Goal: Task Accomplishment & Management: Use online tool/utility

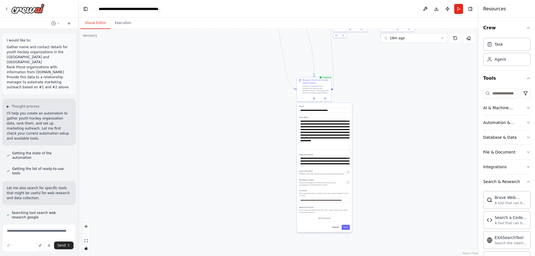
scroll to position [140, 0]
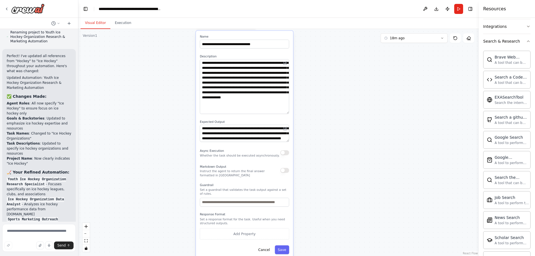
drag, startPoint x: 369, startPoint y: 157, endPoint x: 342, endPoint y: 105, distance: 58.6
click at [342, 105] on div ".deletable-edge-delete-btn { width: 20px; height: 20px; border: 0px solid #ffff…" at bounding box center [278, 142] width 400 height 227
click at [374, 127] on div ".deletable-edge-delete-btn { width: 20px; height: 20px; border: 0px solid #ffff…" at bounding box center [278, 142] width 400 height 227
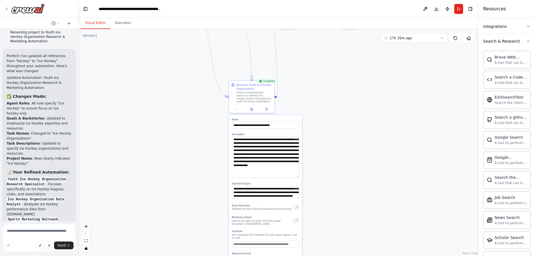
drag, startPoint x: 335, startPoint y: 147, endPoint x: 339, endPoint y: 202, distance: 55.3
click at [340, 216] on div ".deletable-edge-delete-btn { width: 20px; height: 20px; border: 0px solid #ffff…" at bounding box center [278, 142] width 400 height 227
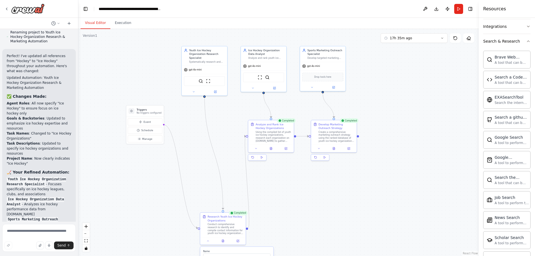
drag, startPoint x: 349, startPoint y: 132, endPoint x: 306, endPoint y: 179, distance: 63.7
click at [306, 179] on div ".deletable-edge-delete-btn { width: 20px; height: 20px; border: 0px solid #ffff…" at bounding box center [278, 142] width 400 height 227
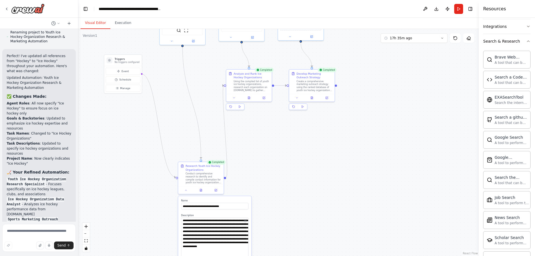
drag, startPoint x: 299, startPoint y: 176, endPoint x: 274, endPoint y: 127, distance: 54.3
click at [274, 127] on div ".deletable-edge-delete-btn { width: 20px; height: 20px; border: 0px solid #ffff…" at bounding box center [278, 142] width 400 height 227
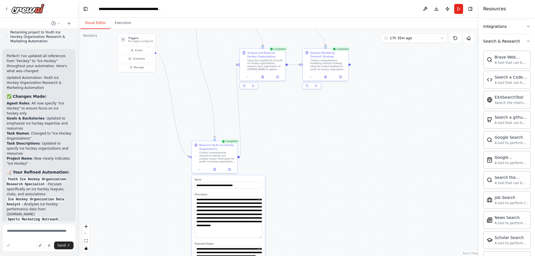
drag, startPoint x: 317, startPoint y: 187, endPoint x: 330, endPoint y: 166, distance: 25.0
click at [330, 166] on div ".deletable-edge-delete-btn { width: 20px; height: 20px; border: 0px solid #ffff…" at bounding box center [278, 142] width 400 height 227
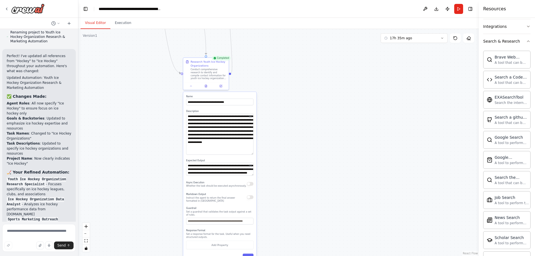
drag, startPoint x: 277, startPoint y: 176, endPoint x: 268, endPoint y: 92, distance: 84.0
click at [268, 92] on div ".deletable-edge-delete-btn { width: 20px; height: 20px; border: 0px solid #ffff…" at bounding box center [278, 142] width 400 height 227
click at [220, 172] on textarea "**********" at bounding box center [219, 168] width 67 height 13
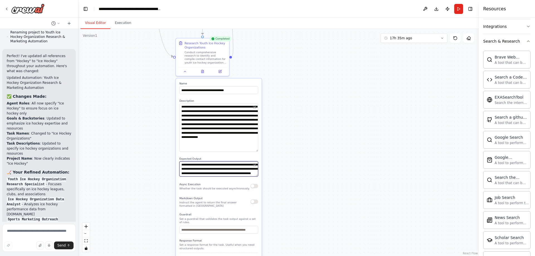
scroll to position [0, 0]
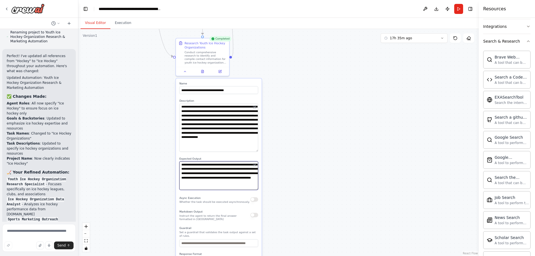
drag, startPoint x: 257, startPoint y: 174, endPoint x: 262, endPoint y: 188, distance: 14.5
click at [258, 188] on textarea "**********" at bounding box center [218, 175] width 79 height 29
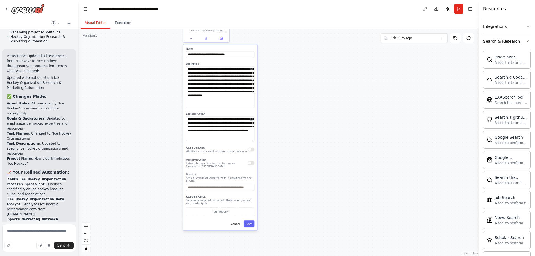
drag, startPoint x: 290, startPoint y: 203, endPoint x: 281, endPoint y: 156, distance: 47.8
click at [281, 156] on div ".deletable-edge-delete-btn { width: 20px; height: 20px; border: 0px solid #ffff…" at bounding box center [278, 142] width 400 height 227
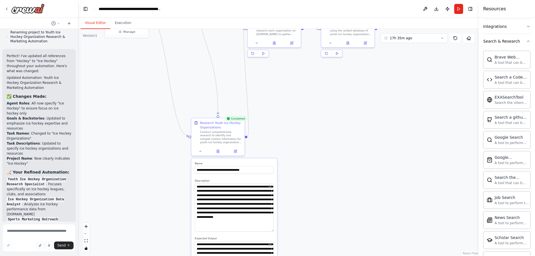
drag, startPoint x: 272, startPoint y: 85, endPoint x: 286, endPoint y: 154, distance: 70.7
click at [300, 214] on div ".deletable-edge-delete-btn { width: 20px; height: 20px; border: 0px solid #ffff…" at bounding box center [278, 142] width 400 height 227
click at [216, 153] on button at bounding box center [218, 150] width 18 height 5
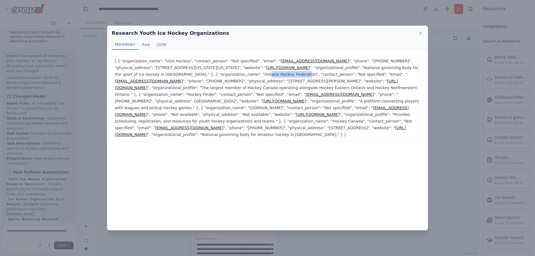
drag, startPoint x: 181, startPoint y: 73, endPoint x: 216, endPoint y: 74, distance: 36.0
click at [216, 74] on p "[ { "organization_name": "USA Hockey", "contact_person": "Not specified", "emai…" at bounding box center [267, 98] width 305 height 80
click at [421, 33] on icon at bounding box center [420, 33] width 3 height 3
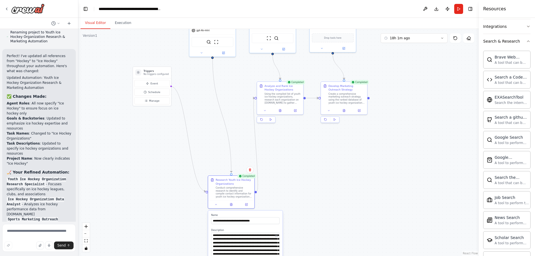
drag, startPoint x: 301, startPoint y: 128, endPoint x: 302, endPoint y: 138, distance: 10.6
click at [302, 138] on div ".deletable-edge-delete-btn { width: 20px; height: 20px; border: 0px solid #ffff…" at bounding box center [278, 142] width 400 height 227
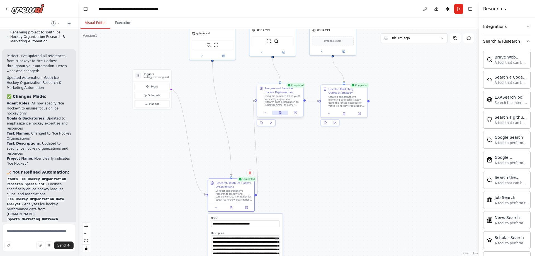
click at [280, 113] on icon at bounding box center [280, 113] width 2 height 3
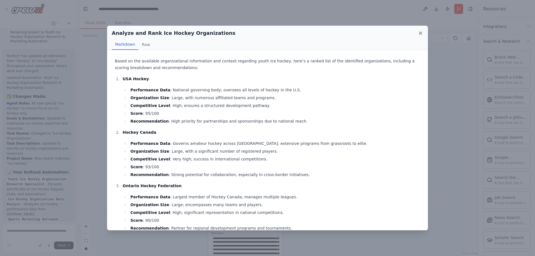
click at [420, 32] on icon at bounding box center [420, 33] width 3 height 3
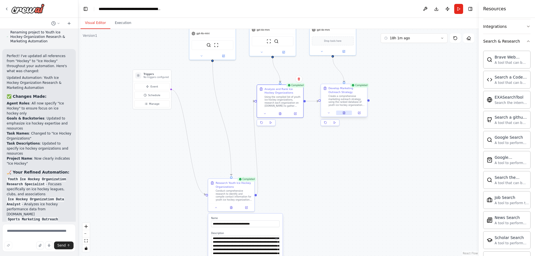
click at [342, 115] on button at bounding box center [344, 113] width 16 height 4
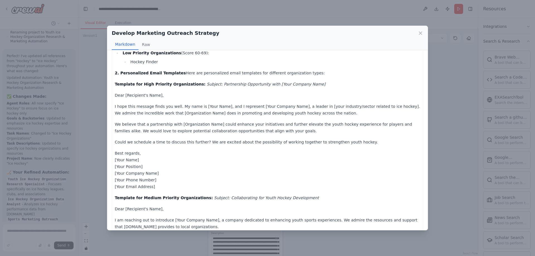
scroll to position [70, 0]
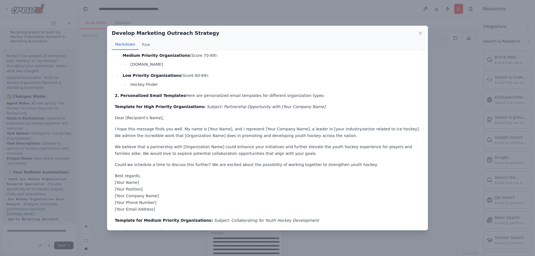
click at [421, 35] on icon at bounding box center [421, 33] width 6 height 6
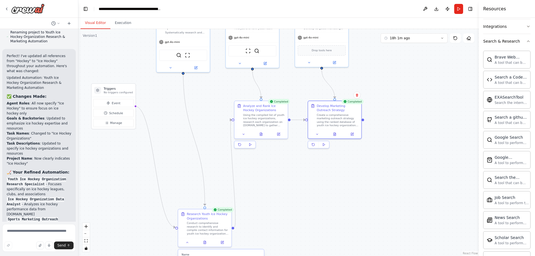
drag, startPoint x: 393, startPoint y: 117, endPoint x: 393, endPoint y: 149, distance: 32.3
click at [392, 144] on div ".deletable-edge-delete-btn { width: 20px; height: 20px; border: 0px solid #ffff…" at bounding box center [278, 142] width 400 height 227
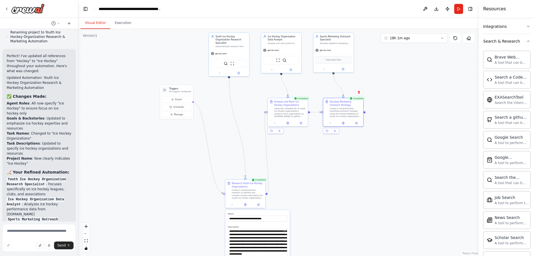
drag, startPoint x: 385, startPoint y: 117, endPoint x: 380, endPoint y: 100, distance: 18.4
click at [380, 100] on div ".deletable-edge-delete-btn { width: 20px; height: 20px; border: 0px solid #ffff…" at bounding box center [278, 142] width 400 height 227
click at [529, 42] on icon "button" at bounding box center [528, 41] width 4 height 4
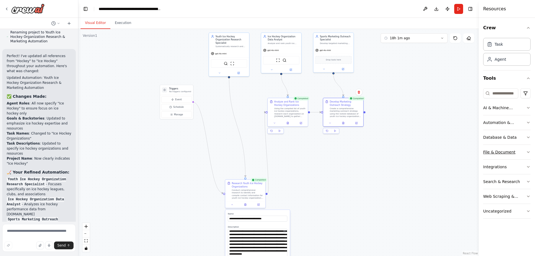
click at [529, 150] on icon "button" at bounding box center [528, 152] width 4 height 4
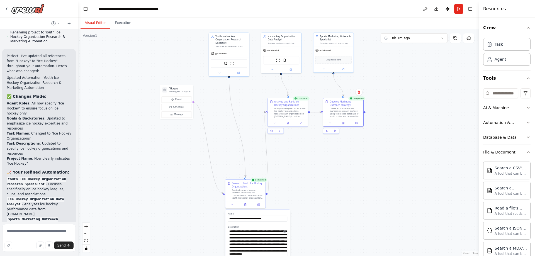
click at [529, 151] on icon "button" at bounding box center [528, 152] width 4 height 4
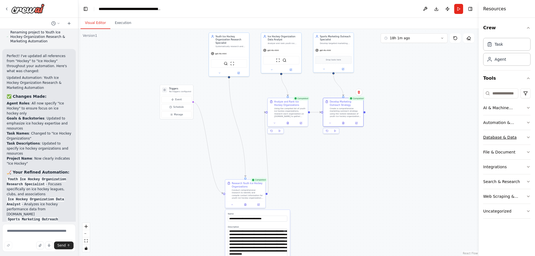
click at [528, 137] on icon "button" at bounding box center [528, 137] width 4 height 4
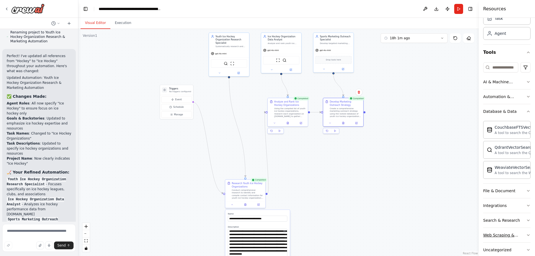
scroll to position [36, 0]
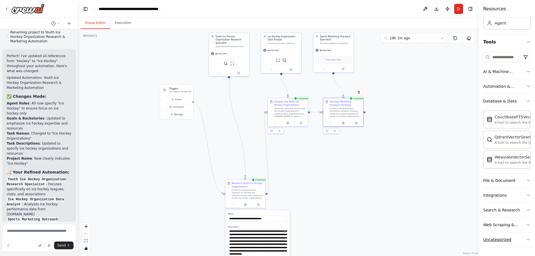
click at [528, 240] on icon "button" at bounding box center [528, 239] width 4 height 4
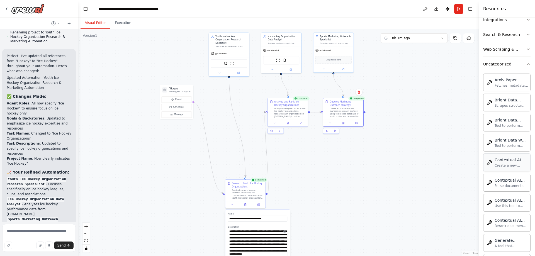
scroll to position [362, 0]
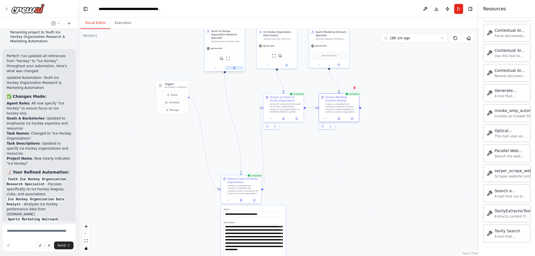
click at [234, 67] on icon at bounding box center [234, 68] width 2 height 2
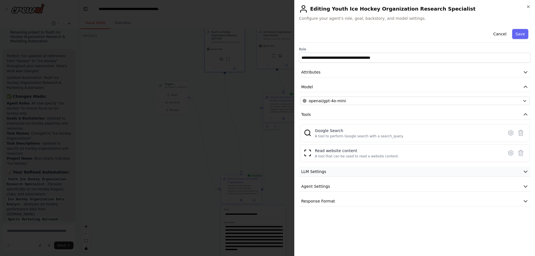
click at [354, 173] on button "LLM Settings" at bounding box center [415, 172] width 232 height 10
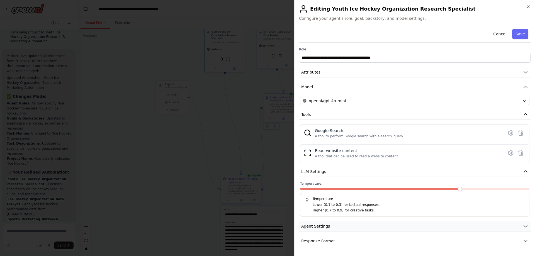
click at [340, 228] on button "Agent Settings" at bounding box center [415, 226] width 232 height 10
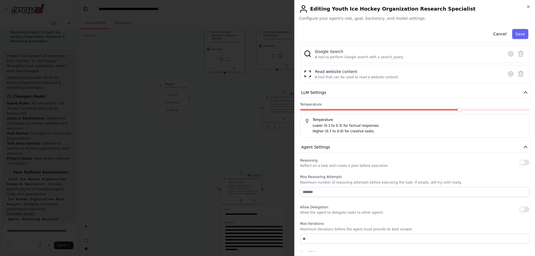
scroll to position [78, 0]
click at [367, 112] on span at bounding box center [369, 110] width 4 height 4
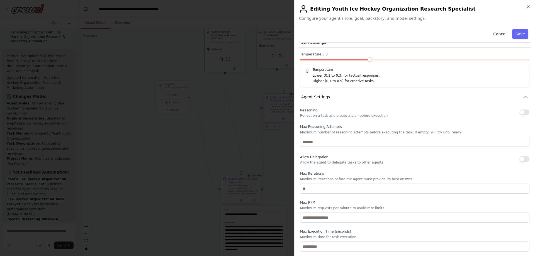
scroll to position [149, 0]
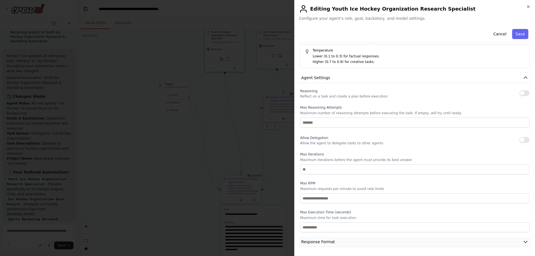
click at [524, 242] on icon "button" at bounding box center [526, 242] width 6 height 6
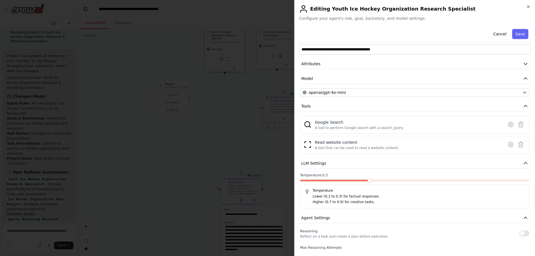
scroll to position [0, 0]
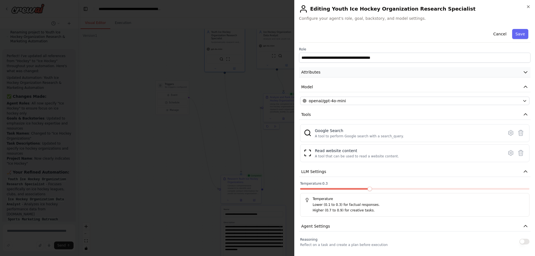
click at [371, 74] on button "Attributes" at bounding box center [415, 72] width 232 height 10
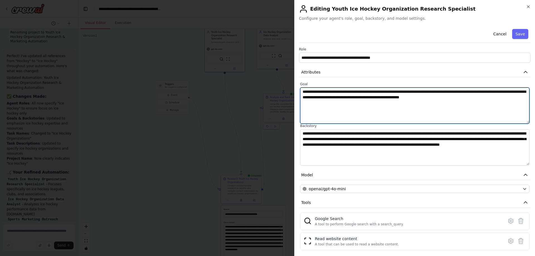
click at [389, 98] on textarea "**********" at bounding box center [414, 105] width 229 height 36
click at [499, 98] on textarea "**********" at bounding box center [414, 105] width 229 height 36
click at [514, 98] on textarea "**********" at bounding box center [414, 105] width 229 height 36
click at [433, 101] on textarea "**********" at bounding box center [414, 105] width 229 height 36
drag, startPoint x: 405, startPoint y: 104, endPoint x: 389, endPoint y: 97, distance: 17.5
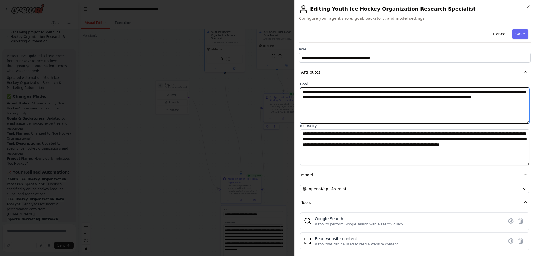
click at [389, 97] on textarea "**********" at bounding box center [414, 105] width 229 height 36
click at [376, 99] on textarea "**********" at bounding box center [414, 105] width 229 height 36
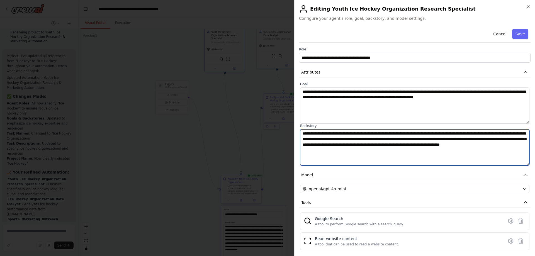
click at [391, 153] on textarea "**********" at bounding box center [414, 147] width 229 height 36
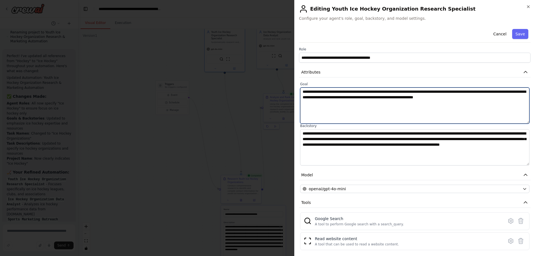
click at [513, 97] on textarea "**********" at bounding box center [414, 105] width 229 height 36
paste textarea "**********"
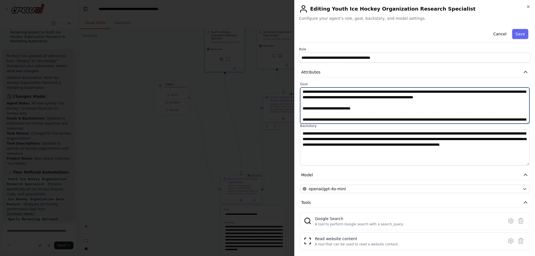
drag, startPoint x: 425, startPoint y: 121, endPoint x: 359, endPoint y: 121, distance: 66.0
click at [359, 121] on textarea at bounding box center [414, 105] width 229 height 36
drag, startPoint x: 426, startPoint y: 120, endPoint x: 359, endPoint y: 120, distance: 67.4
click at [359, 120] on textarea at bounding box center [414, 105] width 229 height 36
type textarea "**********"
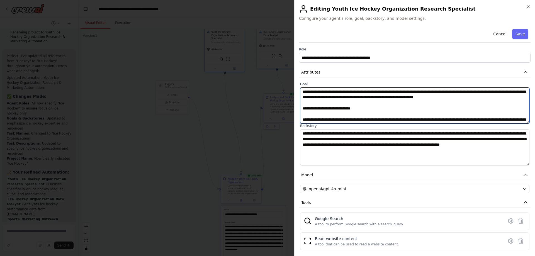
click at [449, 112] on textarea at bounding box center [414, 105] width 229 height 36
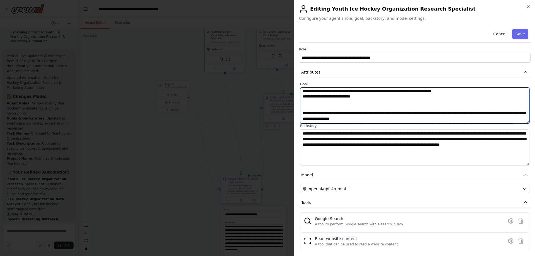
scroll to position [72, 0]
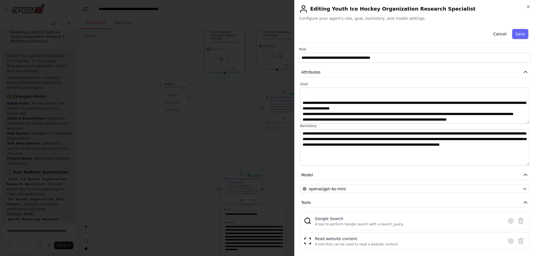
click at [523, 29] on div "Cancel Save" at bounding box center [415, 35] width 232 height 16
click at [519, 36] on button "Save" at bounding box center [520, 34] width 16 height 10
click at [527, 4] on icon "button" at bounding box center [528, 6] width 4 height 4
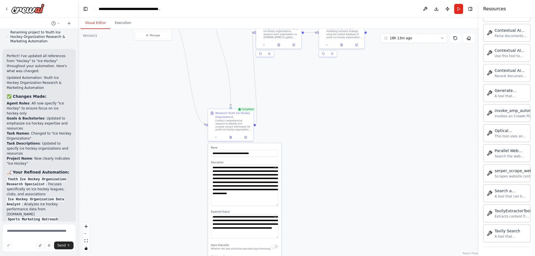
drag, startPoint x: 294, startPoint y: 208, endPoint x: 288, endPoint y: 143, distance: 65.5
click at [288, 143] on div ".deletable-edge-delete-btn { width: 20px; height: 20px; border: 0px solid #ffff…" at bounding box center [278, 142] width 400 height 227
click at [252, 187] on textarea "**********" at bounding box center [244, 185] width 67 height 41
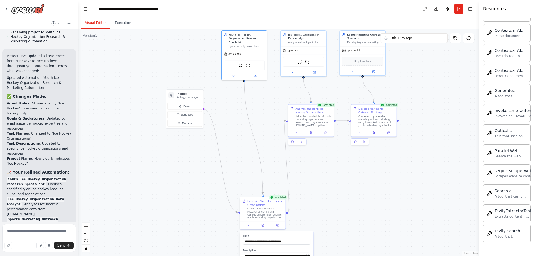
drag, startPoint x: 297, startPoint y: 148, endPoint x: 308, endPoint y: 206, distance: 58.9
click at [308, 206] on div ".deletable-edge-delete-btn { width: 20px; height: 20px; border: 0px solid #ffff…" at bounding box center [278, 142] width 400 height 227
click at [252, 76] on icon at bounding box center [253, 77] width 2 height 2
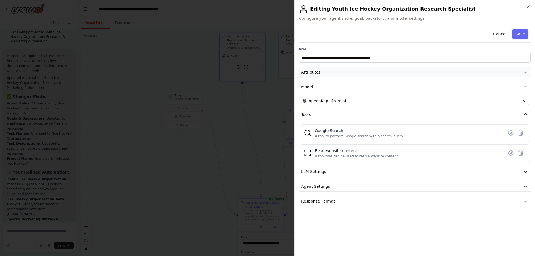
click at [373, 76] on button "Attributes" at bounding box center [415, 72] width 232 height 10
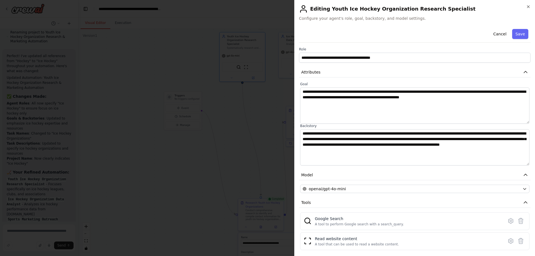
click at [227, 95] on body "I would like to: Gather name and contact details for youth hockey organizations…" at bounding box center [267, 128] width 535 height 256
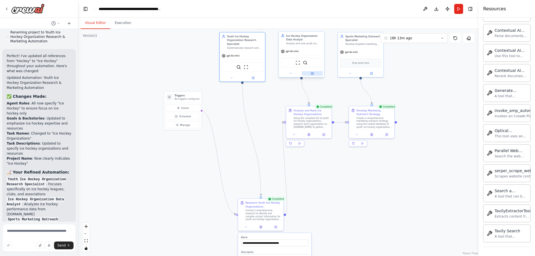
click at [313, 74] on icon at bounding box center [312, 73] width 2 height 2
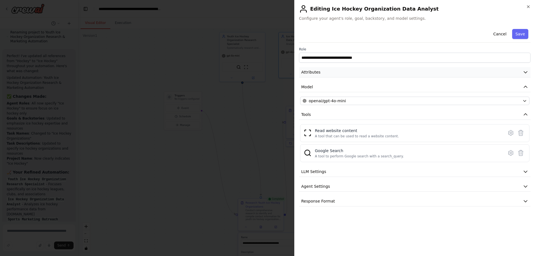
click at [341, 73] on button "Attributes" at bounding box center [415, 72] width 232 height 10
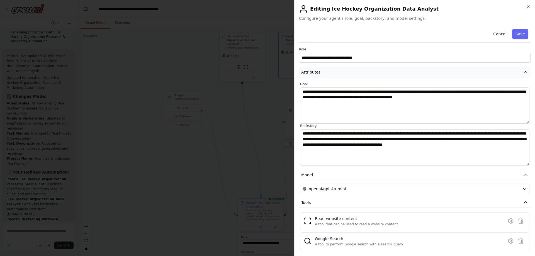
click at [341, 73] on button "Attributes" at bounding box center [415, 72] width 232 height 10
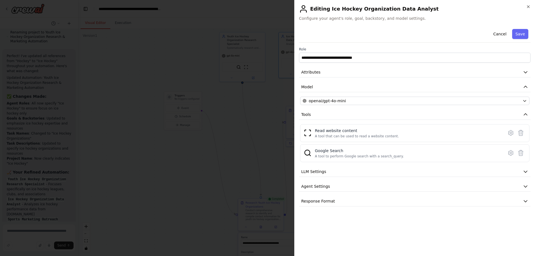
click at [241, 109] on body "I would like to: Gather name and contact details for youth hockey organizations…" at bounding box center [267, 128] width 535 height 256
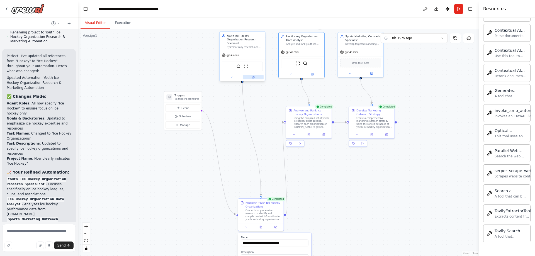
click at [254, 76] on icon at bounding box center [253, 77] width 2 height 2
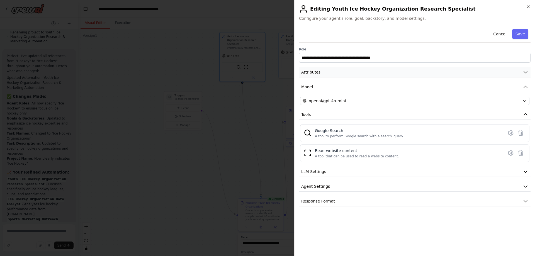
click at [327, 71] on button "Attributes" at bounding box center [415, 72] width 232 height 10
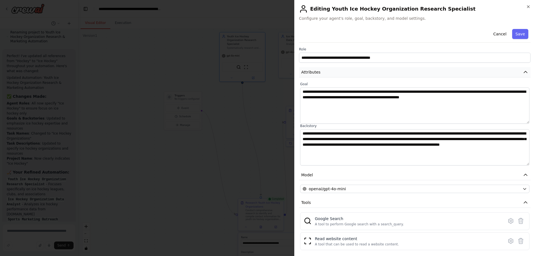
click at [327, 71] on button "Attributes" at bounding box center [415, 72] width 232 height 10
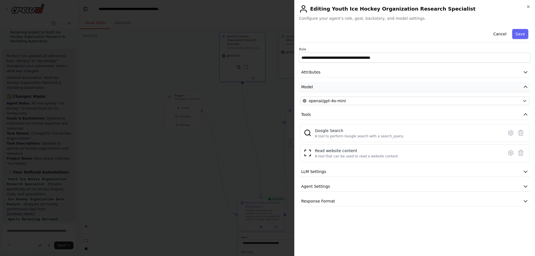
click at [325, 89] on button "Model" at bounding box center [415, 87] width 232 height 10
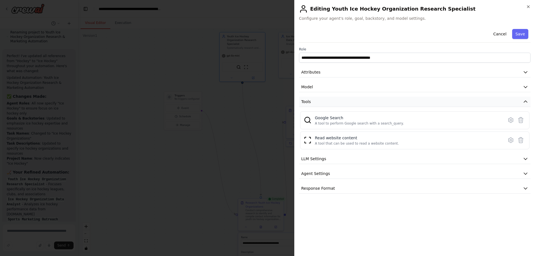
click at [323, 103] on button "Tools" at bounding box center [415, 102] width 232 height 10
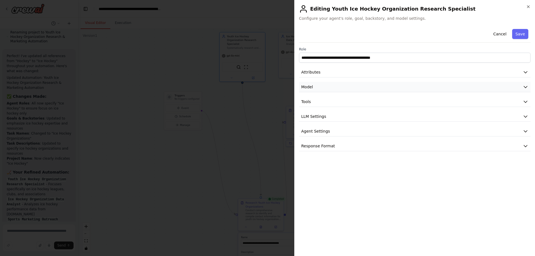
click at [319, 85] on button "Model" at bounding box center [415, 87] width 232 height 10
click at [319, 74] on button "Attributes" at bounding box center [415, 72] width 232 height 10
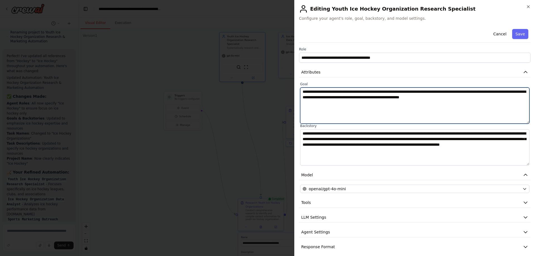
click at [309, 98] on textarea "**********" at bounding box center [414, 105] width 229 height 36
drag, startPoint x: 431, startPoint y: 90, endPoint x: 256, endPoint y: 73, distance: 175.7
click at [300, 87] on textarea "**********" at bounding box center [414, 105] width 229 height 36
paste textarea
type textarea "**********"
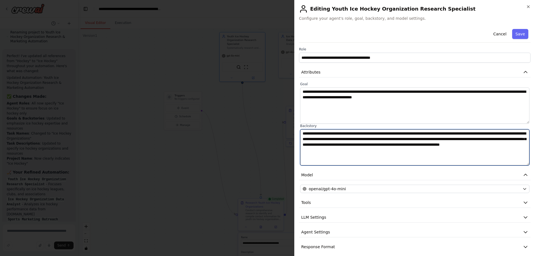
drag, startPoint x: 383, startPoint y: 152, endPoint x: 258, endPoint y: 129, distance: 127.6
click at [300, 129] on textarea "**********" at bounding box center [414, 147] width 229 height 36
paste textarea
type textarea "**********"
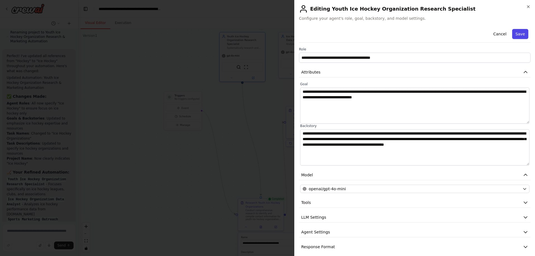
click at [522, 34] on button "Save" at bounding box center [520, 34] width 16 height 10
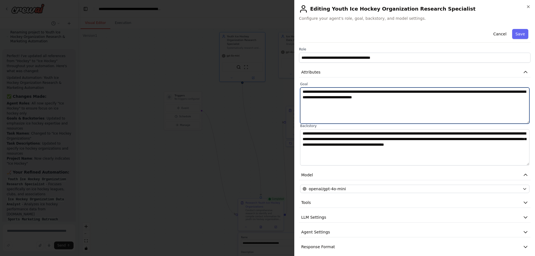
click at [445, 109] on textarea "**********" at bounding box center [414, 105] width 229 height 36
paste textarea "**********"
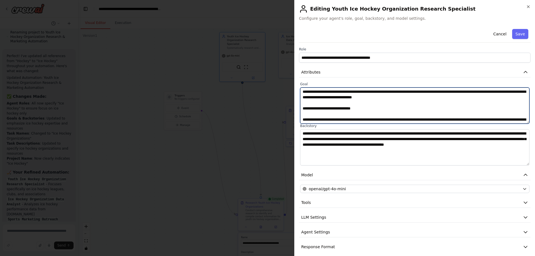
scroll to position [71, 0]
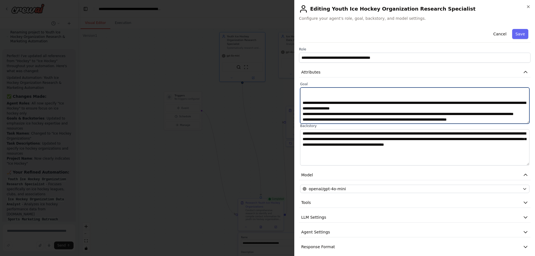
click at [357, 116] on textarea at bounding box center [414, 105] width 229 height 36
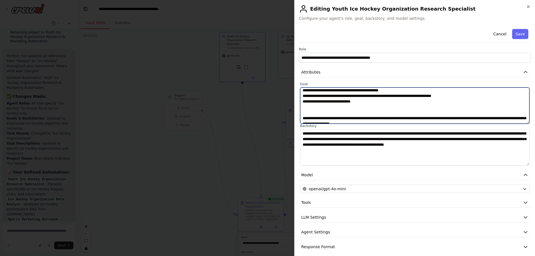
scroll to position [40, 0]
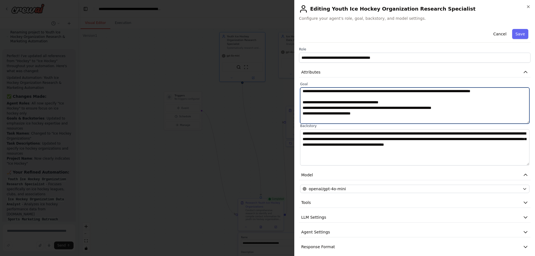
click at [406, 103] on textarea at bounding box center [414, 105] width 229 height 36
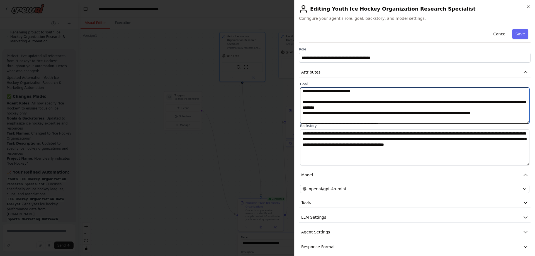
scroll to position [8, 0]
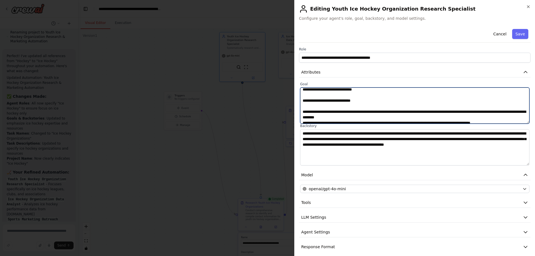
click at [397, 116] on textarea at bounding box center [414, 105] width 229 height 36
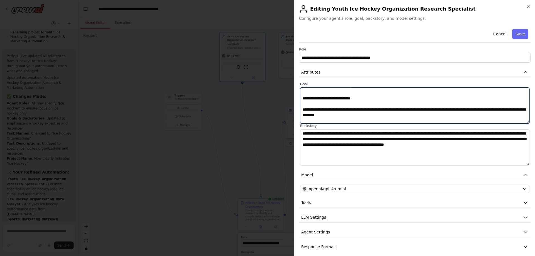
scroll to position [42, 0]
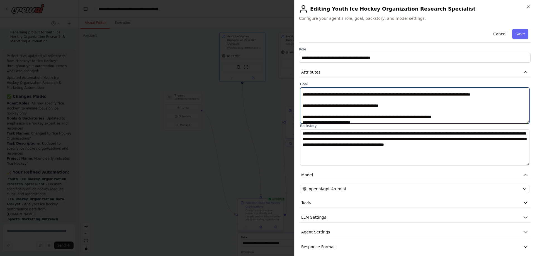
click at [496, 94] on textarea at bounding box center [414, 105] width 229 height 36
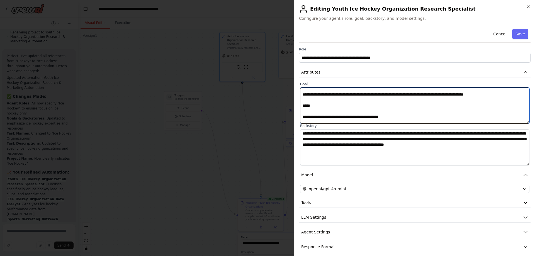
click at [351, 106] on textarea at bounding box center [414, 105] width 229 height 36
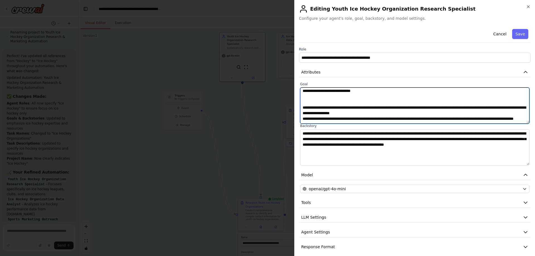
scroll to position [74, 0]
click at [303, 91] on textarea at bounding box center [414, 105] width 229 height 36
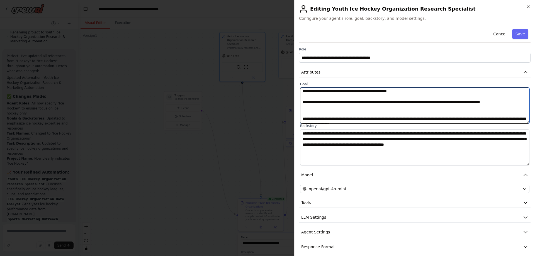
scroll to position [68, 0]
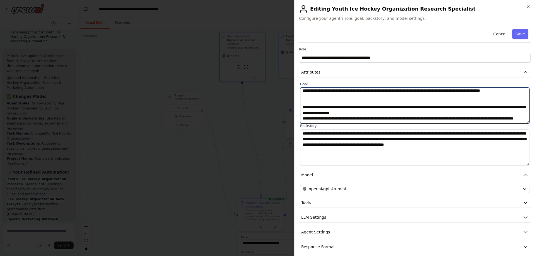
click at [423, 101] on textarea at bounding box center [414, 105] width 229 height 36
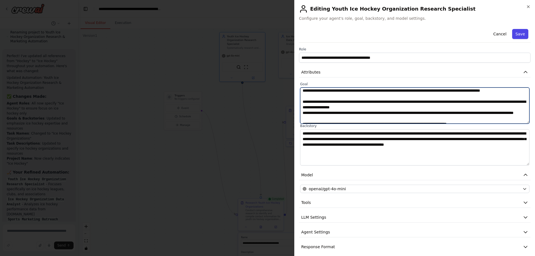
type textarea "**********"
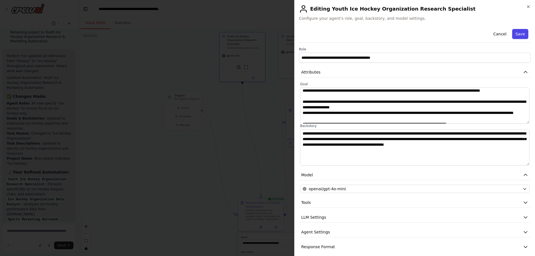
click at [521, 36] on button "Save" at bounding box center [520, 34] width 16 height 10
click at [216, 118] on body "I would like to: Gather name and contact details for youth hockey organizations…" at bounding box center [267, 128] width 535 height 256
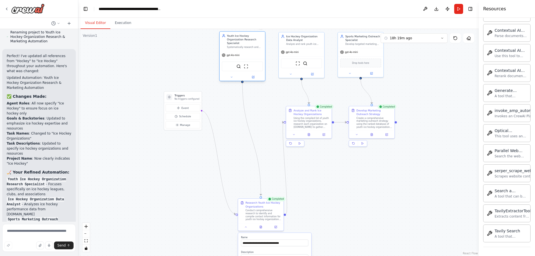
click at [254, 76] on div at bounding box center [242, 78] width 45 height 8
click at [254, 76] on icon at bounding box center [253, 77] width 2 height 2
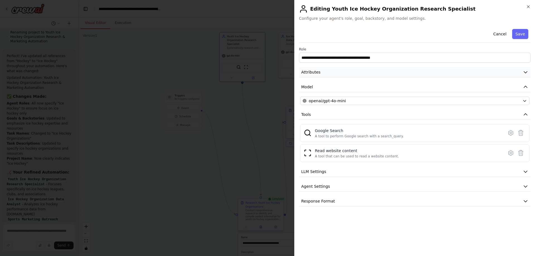
click at [321, 74] on button "Attributes" at bounding box center [415, 72] width 232 height 10
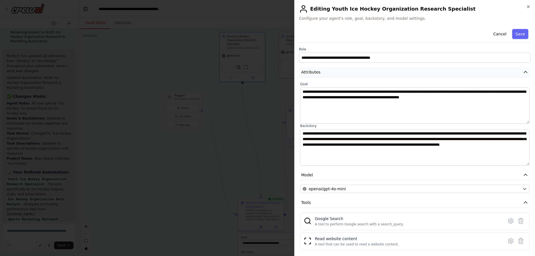
click at [321, 72] on button "Attributes" at bounding box center [415, 72] width 232 height 10
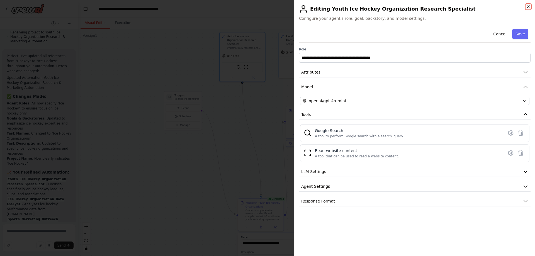
click at [529, 7] on icon "button" at bounding box center [528, 6] width 4 height 4
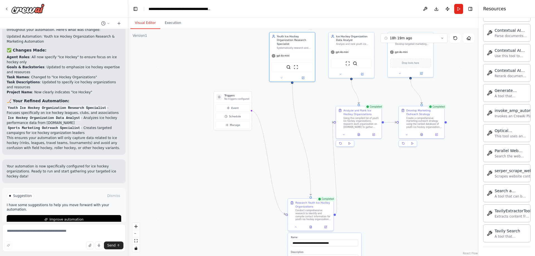
scroll to position [890, 0]
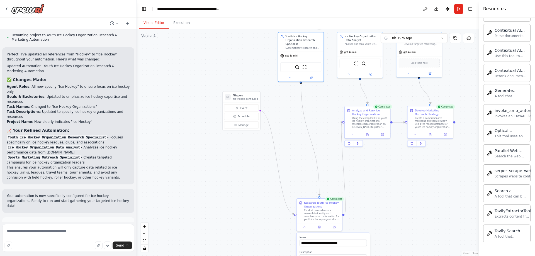
drag, startPoint x: 77, startPoint y: 111, endPoint x: 137, endPoint y: 111, distance: 59.3
click at [137, 111] on div "I would like to: Gather name and contact details for youth hockey organizations…" at bounding box center [267, 128] width 535 height 256
click at [222, 52] on div ".deletable-edge-delete-btn { width: 20px; height: 20px; border: 0px solid #ffff…" at bounding box center [308, 142] width 342 height 227
click at [45, 239] on textarea at bounding box center [68, 238] width 132 height 28
paste textarea "**********"
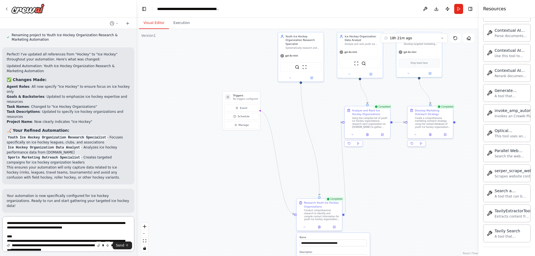
scroll to position [101, 0]
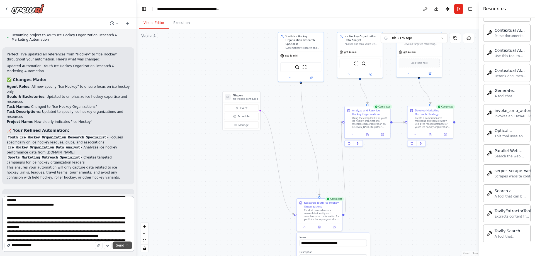
type textarea "**********"
click at [126, 243] on button "Send" at bounding box center [123, 246] width 20 height 8
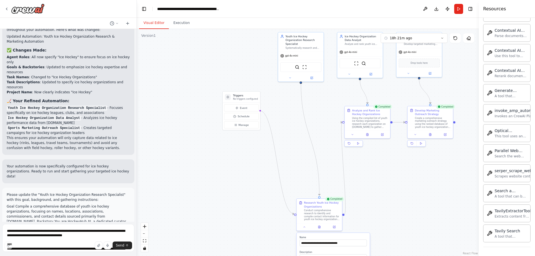
scroll to position [990, 0]
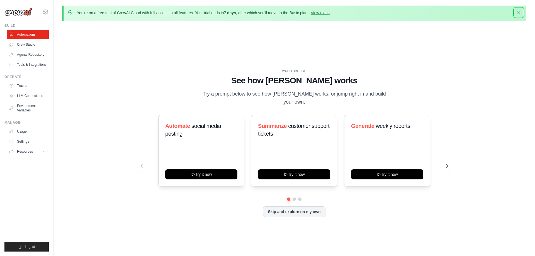
click at [518, 11] on icon "button" at bounding box center [518, 12] width 3 height 3
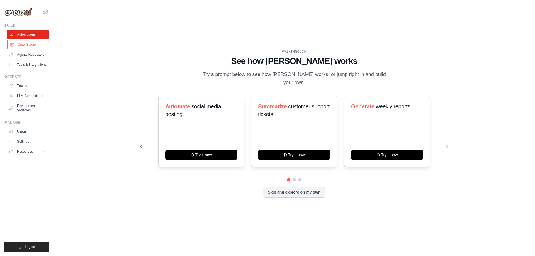
click at [28, 43] on link "Crew Studio" at bounding box center [28, 44] width 42 height 9
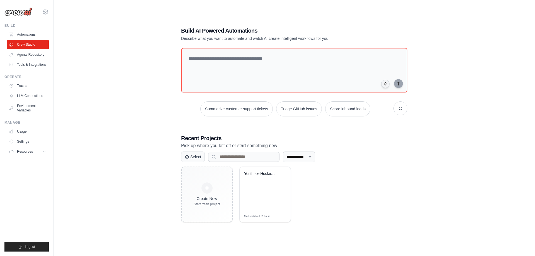
scroll to position [31, 0]
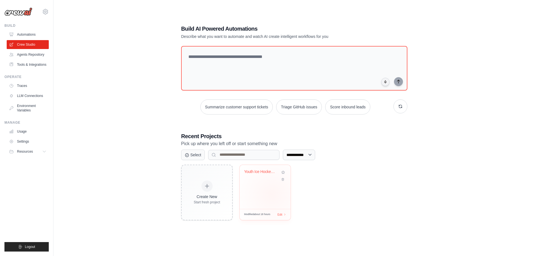
click at [263, 181] on div "Youth Ice Hockey Organization Resea..." at bounding box center [265, 187] width 51 height 44
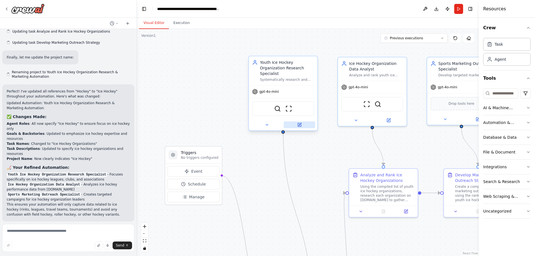
scroll to position [850, 0]
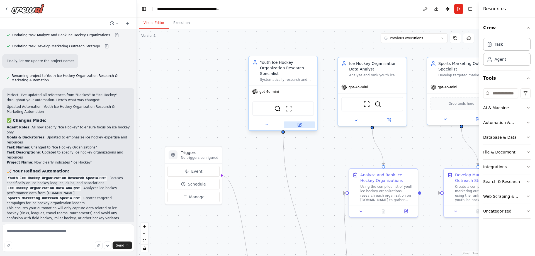
click at [302, 121] on button at bounding box center [299, 124] width 31 height 7
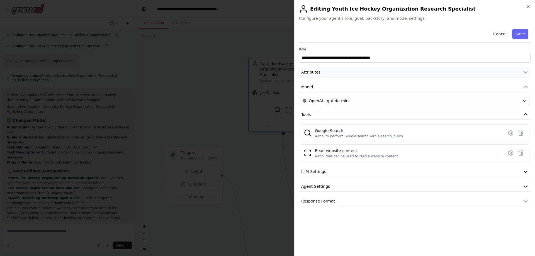
click at [332, 73] on button "Attributes" at bounding box center [415, 72] width 232 height 10
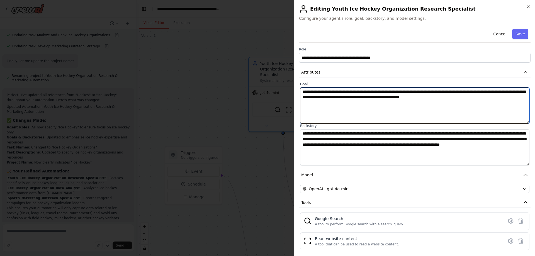
drag, startPoint x: 502, startPoint y: 101, endPoint x: 279, endPoint y: 73, distance: 224.9
click at [300, 87] on textarea "**********" at bounding box center [414, 105] width 229 height 36
paste textarea
type textarea "**********"
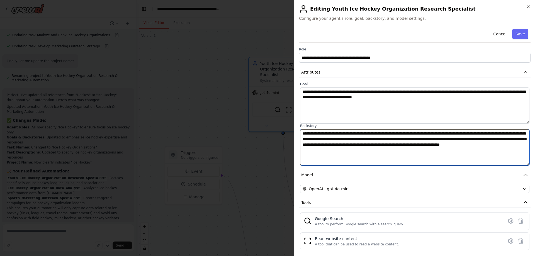
drag, startPoint x: 430, startPoint y: 155, endPoint x: 266, endPoint y: 121, distance: 167.3
click at [300, 129] on textarea "**********" at bounding box center [414, 147] width 229 height 36
paste textarea
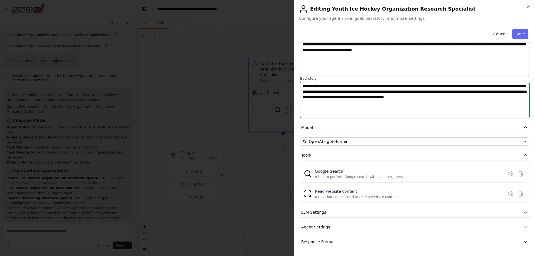
type textarea "**********"
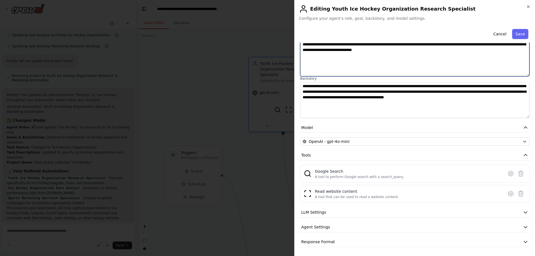
click at [468, 56] on textarea "**********" at bounding box center [414, 58] width 229 height 36
paste textarea "**********"
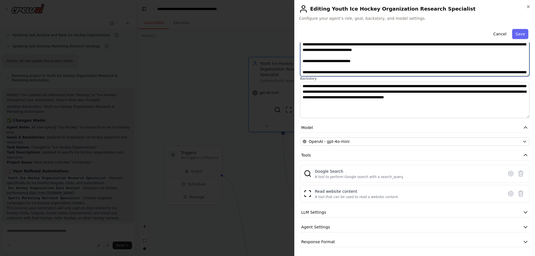
scroll to position [71, 0]
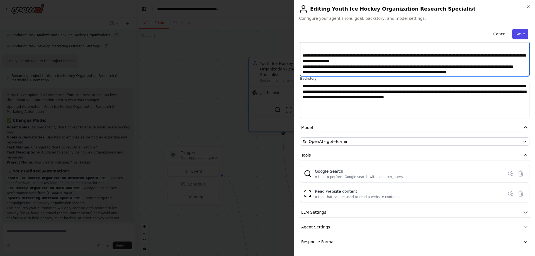
type textarea "**********"
click at [521, 35] on button "Save" at bounding box center [520, 34] width 16 height 10
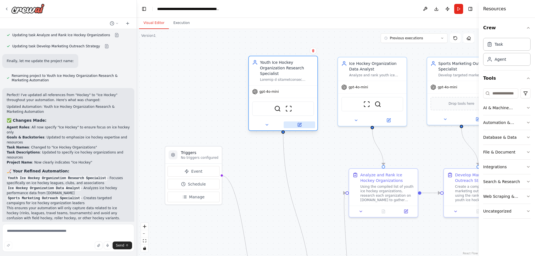
click at [301, 123] on icon at bounding box center [299, 124] width 3 height 3
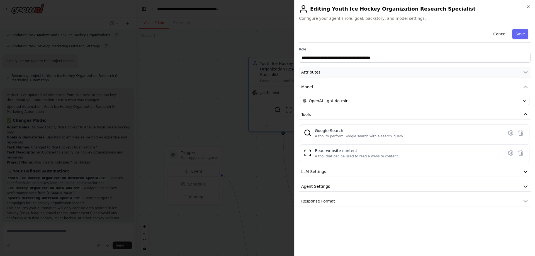
click at [368, 74] on button "Attributes" at bounding box center [415, 72] width 232 height 10
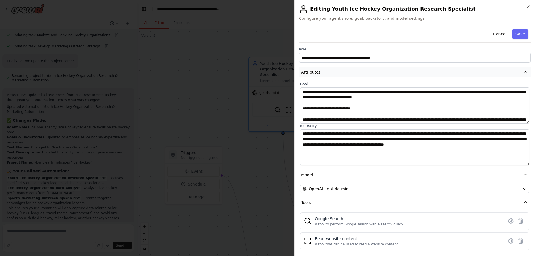
click at [368, 74] on button "Attributes" at bounding box center [415, 72] width 232 height 10
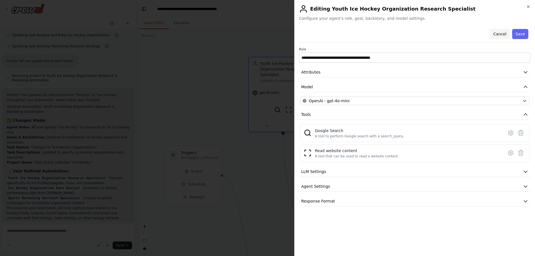
click at [500, 34] on button "Cancel" at bounding box center [500, 34] width 20 height 10
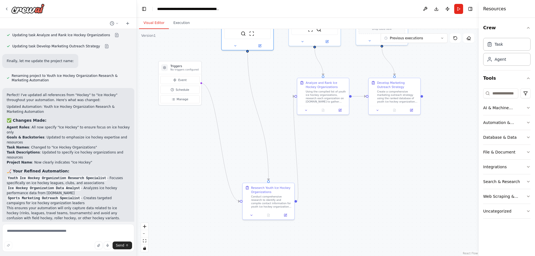
drag, startPoint x: 302, startPoint y: 166, endPoint x: 281, endPoint y: 91, distance: 78.2
click at [281, 91] on div ".deletable-edge-delete-btn { width: 20px; height: 20px; border: 0px solid #ffff…" at bounding box center [308, 142] width 342 height 227
click at [273, 205] on div "Conduct comprehensive research to identify and compile contact information for …" at bounding box center [271, 200] width 41 height 13
click at [252, 215] on icon at bounding box center [251, 214] width 3 height 3
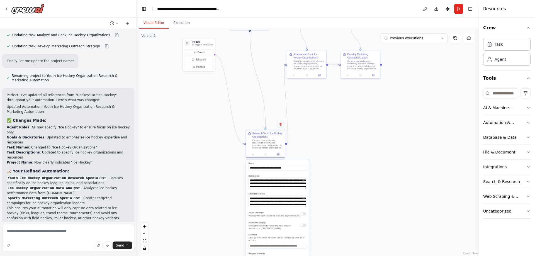
drag, startPoint x: 348, startPoint y: 230, endPoint x: 320, endPoint y: 138, distance: 96.2
click at [320, 138] on div ".deletable-edge-delete-btn { width: 20px; height: 20px; border: 0px solid #ffff…" at bounding box center [308, 142] width 342 height 227
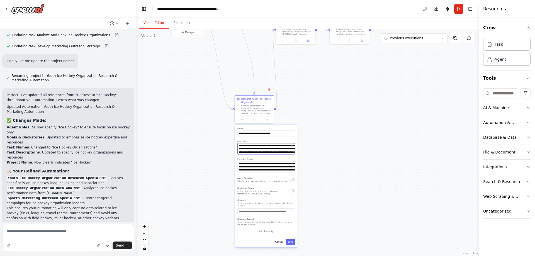
click at [285, 147] on textarea "**********" at bounding box center [266, 148] width 58 height 11
drag, startPoint x: 275, startPoint y: 146, endPoint x: 275, endPoint y: 151, distance: 5.0
click at [274, 151] on textarea "**********" at bounding box center [266, 148] width 58 height 11
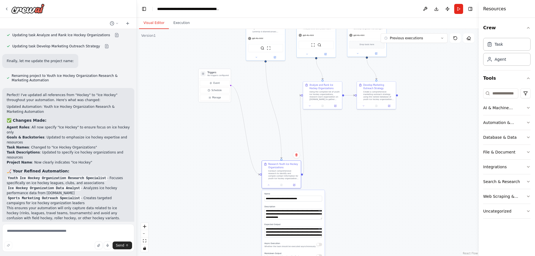
drag, startPoint x: 307, startPoint y: 108, endPoint x: 326, endPoint y: 158, distance: 53.5
click at [326, 158] on div ".deletable-edge-delete-btn { width: 20px; height: 20px; border: 0px solid #ffff…" at bounding box center [308, 142] width 342 height 227
click at [275, 56] on icon at bounding box center [274, 56] width 1 height 1
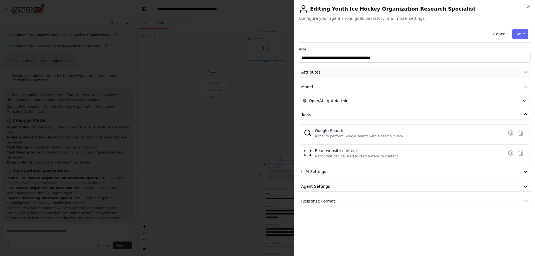
click at [382, 73] on button "Attributes" at bounding box center [415, 72] width 232 height 10
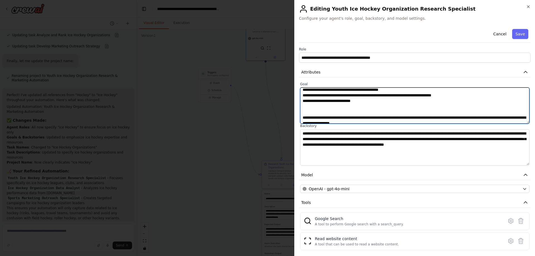
scroll to position [72, 0]
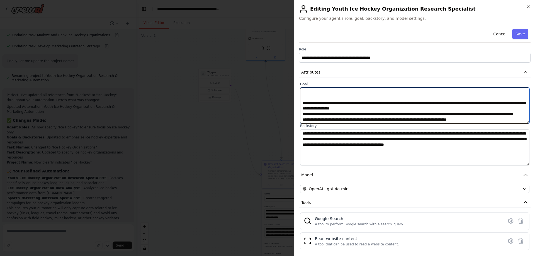
drag, startPoint x: 301, startPoint y: 108, endPoint x: 535, endPoint y: 211, distance: 255.5
click at [529, 124] on textarea at bounding box center [414, 105] width 229 height 36
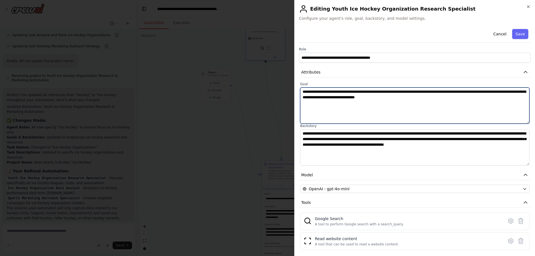
scroll to position [0, 0]
type textarea "**********"
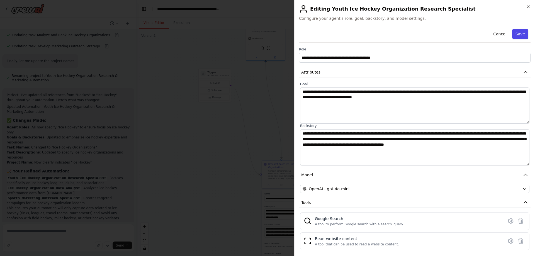
click at [524, 33] on button "Save" at bounding box center [520, 34] width 16 height 10
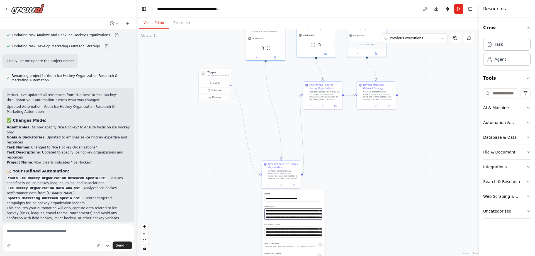
drag, startPoint x: 299, startPoint y: 218, endPoint x: 250, endPoint y: 203, distance: 51.0
click at [264, 208] on textarea "**********" at bounding box center [293, 213] width 58 height 11
paste textarea "**********"
drag, startPoint x: 317, startPoint y: 218, endPoint x: 316, endPoint y: 227, distance: 9.2
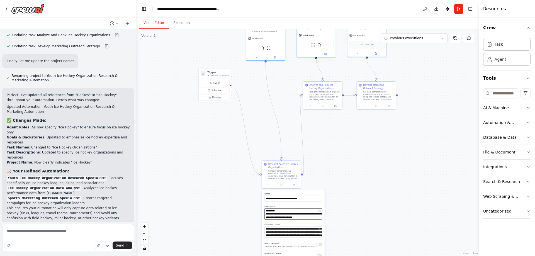
click at [316, 220] on textarea "**********" at bounding box center [293, 213] width 58 height 11
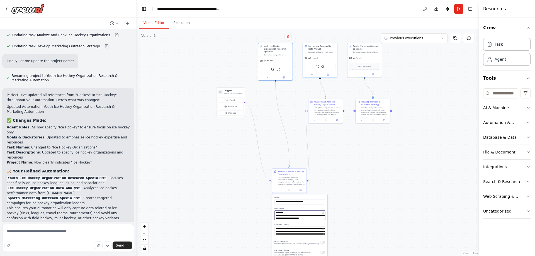
type textarea "**********"
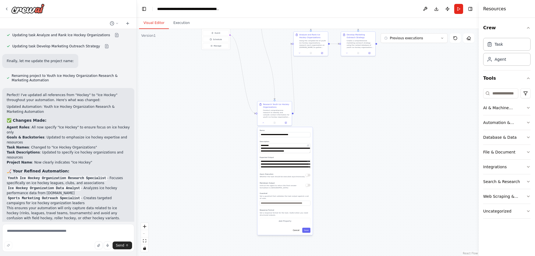
drag, startPoint x: 348, startPoint y: 226, endPoint x: 333, endPoint y: 159, distance: 68.8
click at [333, 159] on div ".deletable-edge-delete-btn { width: 20px; height: 20px; border: 0px solid #ffff…" at bounding box center [308, 142] width 342 height 227
click at [305, 228] on button "Save" at bounding box center [306, 230] width 8 height 5
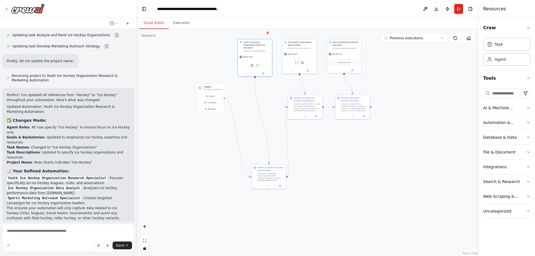
drag, startPoint x: 312, startPoint y: 126, endPoint x: 305, endPoint y: 185, distance: 59.2
click at [305, 185] on div ".deletable-edge-delete-btn { width: 20px; height: 20px; border: 0px solid #ffff…" at bounding box center [308, 142] width 342 height 227
click at [254, 53] on div "gpt-4o-mini" at bounding box center [255, 56] width 34 height 6
click at [250, 44] on div "Youth Ice Hockey Organization Research Specialist" at bounding box center [256, 45] width 27 height 8
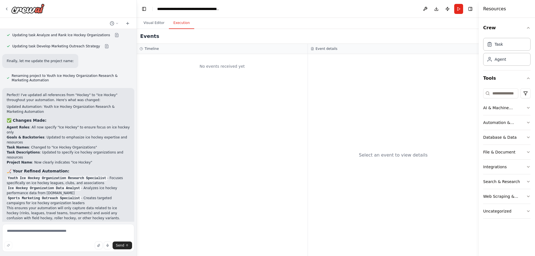
click at [182, 23] on button "Execution" at bounding box center [181, 23] width 25 height 12
click at [154, 21] on button "Visual Editor" at bounding box center [154, 23] width 30 height 12
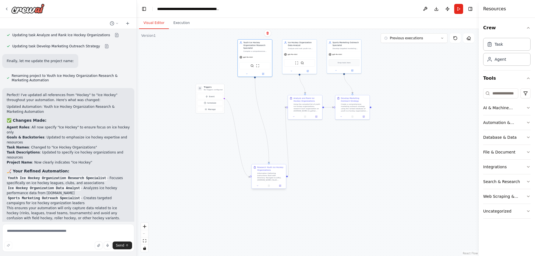
click at [269, 175] on div "Information Gathering Instructions Start with Directory: Navigate to https://my…" at bounding box center [270, 176] width 27 height 9
click at [257, 186] on icon at bounding box center [257, 185] width 1 height 1
click at [257, 186] on icon at bounding box center [258, 185] width 2 height 2
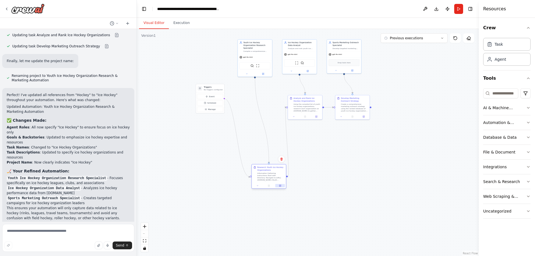
click at [279, 185] on icon at bounding box center [280, 186] width 2 height 2
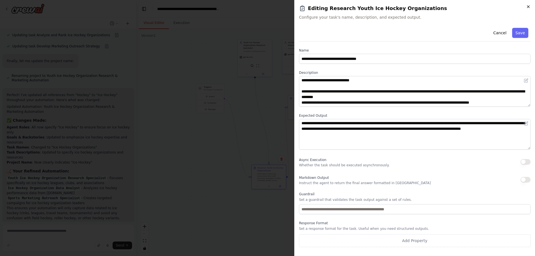
click at [530, 7] on icon "button" at bounding box center [528, 6] width 4 height 4
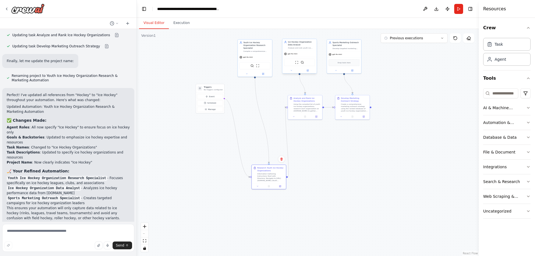
click at [306, 52] on div "gpt-4o-mini" at bounding box center [299, 54] width 34 height 6
click at [308, 70] on icon at bounding box center [307, 70] width 2 height 2
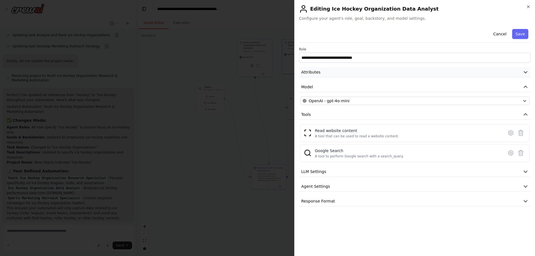
click at [419, 70] on button "Attributes" at bounding box center [415, 72] width 232 height 10
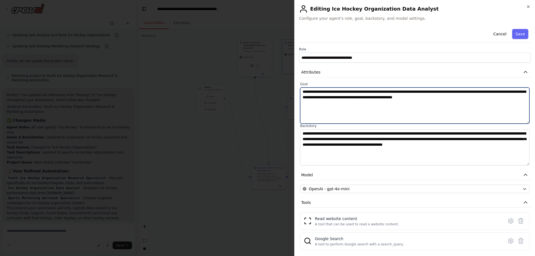
drag, startPoint x: 371, startPoint y: 98, endPoint x: 505, endPoint y: 98, distance: 134.9
click at [505, 98] on textarea "**********" at bounding box center [414, 105] width 229 height 36
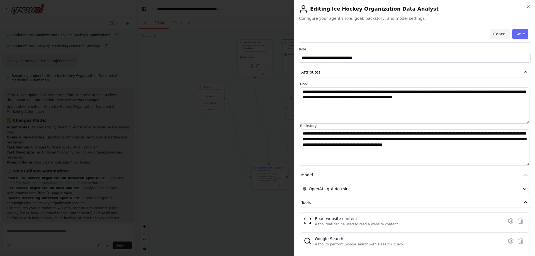
click at [500, 33] on button "Cancel" at bounding box center [500, 34] width 20 height 10
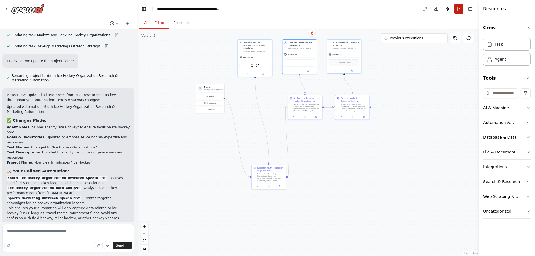
click at [459, 10] on button "Run" at bounding box center [458, 9] width 9 height 10
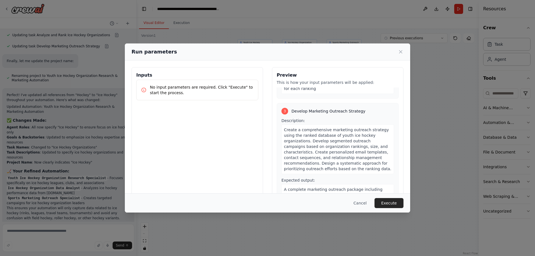
scroll to position [308, 0]
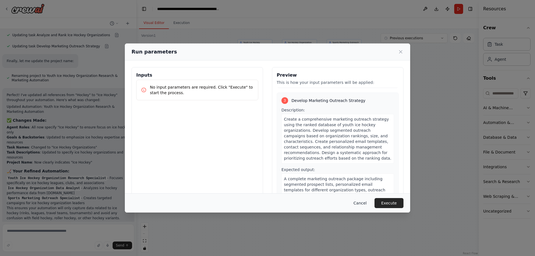
click at [365, 202] on button "Cancel" at bounding box center [360, 203] width 22 height 10
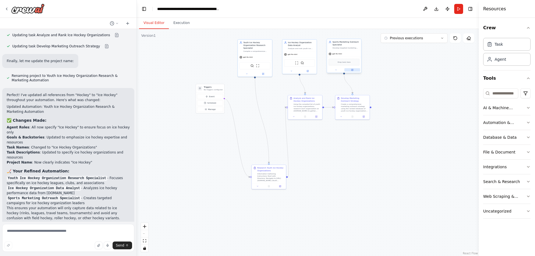
click at [351, 69] on button at bounding box center [352, 69] width 16 height 3
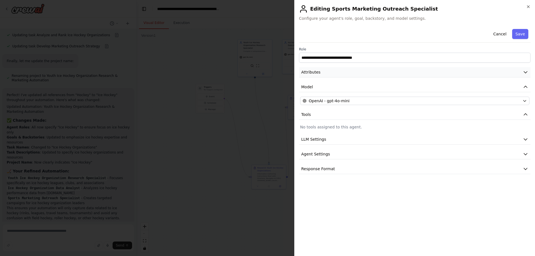
click at [364, 72] on button "Attributes" at bounding box center [415, 72] width 232 height 10
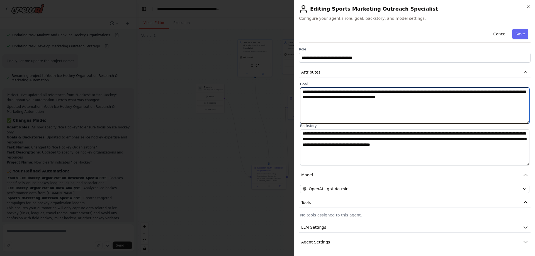
click at [386, 91] on textarea "**********" at bounding box center [414, 105] width 229 height 36
click at [327, 99] on textarea "**********" at bounding box center [414, 105] width 229 height 36
click at [459, 104] on textarea "**********" at bounding box center [414, 105] width 229 height 36
type textarea "**********"
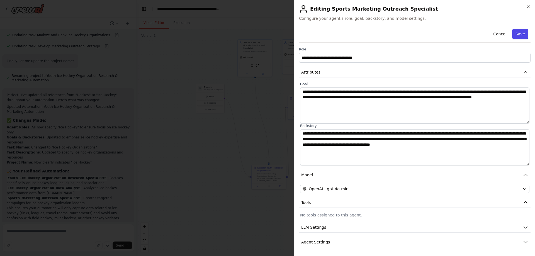
click at [522, 35] on button "Save" at bounding box center [520, 34] width 16 height 10
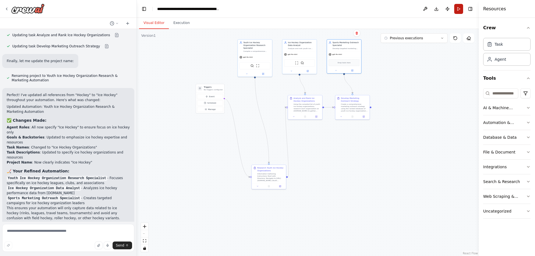
click at [457, 12] on button "Run" at bounding box center [458, 9] width 9 height 10
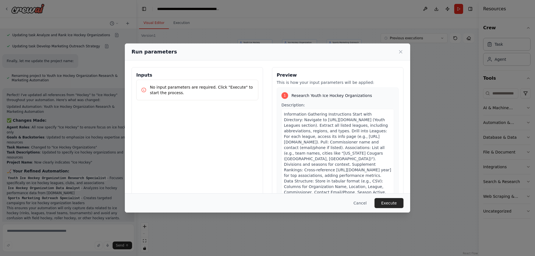
click at [390, 205] on button "Execute" at bounding box center [388, 203] width 29 height 10
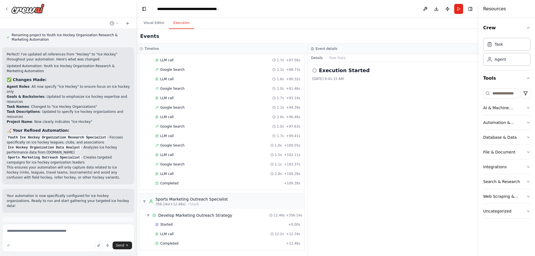
scroll to position [799, 0]
click at [398, 167] on div "Execution Started 10/3/2025, 8:41:15 AM" at bounding box center [393, 159] width 171 height 194
click at [334, 61] on button "Raw Data" at bounding box center [337, 58] width 23 height 8
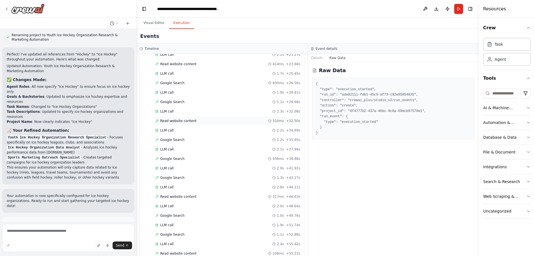
scroll to position [316, 0]
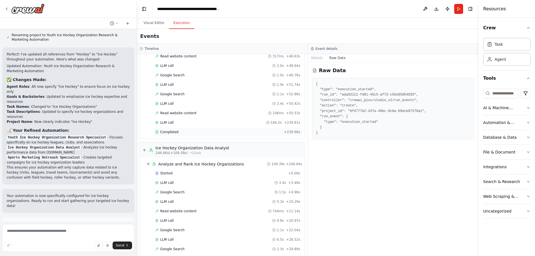
click at [209, 133] on div "Completed" at bounding box center [218, 132] width 126 height 4
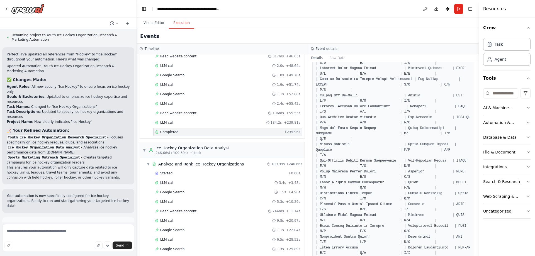
scroll to position [1194, 0]
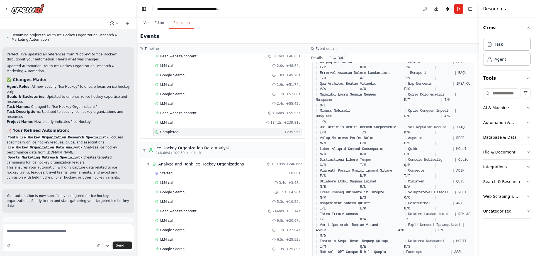
click at [349, 59] on button "Raw Data" at bounding box center [337, 58] width 23 height 8
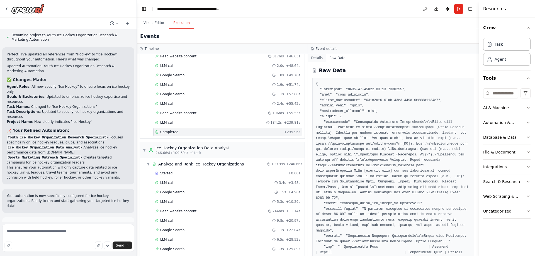
click at [326, 57] on button "Details" at bounding box center [317, 58] width 18 height 8
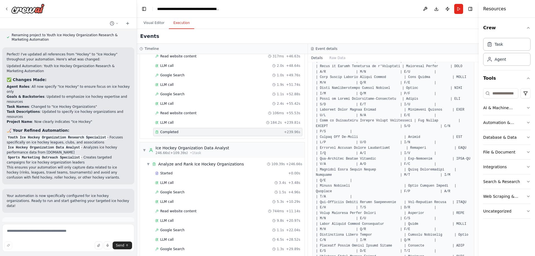
scroll to position [1123, 0]
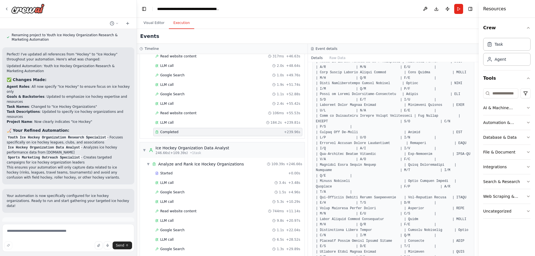
click at [478, 121] on button "Toggle Sidebar" at bounding box center [478, 128] width 4 height 256
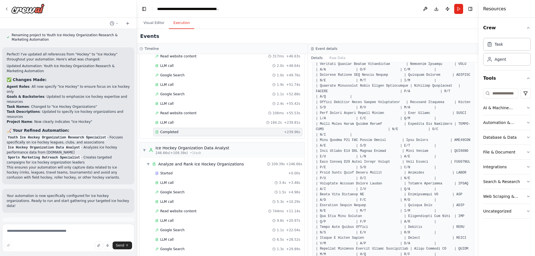
scroll to position [2001, 0]
drag, startPoint x: 406, startPoint y: 111, endPoint x: 407, endPoint y: 201, distance: 90.0
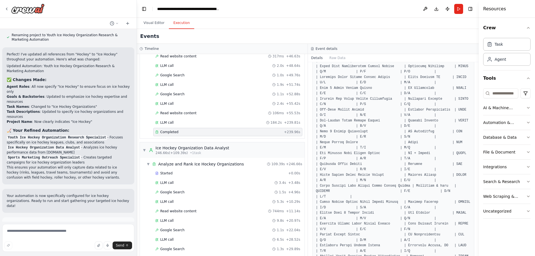
scroll to position [2775, 0]
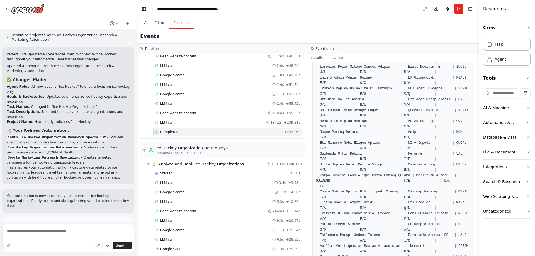
drag, startPoint x: 404, startPoint y: 111, endPoint x: 396, endPoint y: 217, distance: 106.5
drag, startPoint x: 479, startPoint y: 13, endPoint x: 503, endPoint y: 15, distance: 24.0
click at [503, 15] on div "Resources Crew Task Agent Tools AI & Machine Learning Automation & Integration …" at bounding box center [507, 128] width 56 height 256
click at [479, 9] on div at bounding box center [480, 128] width 2 height 256
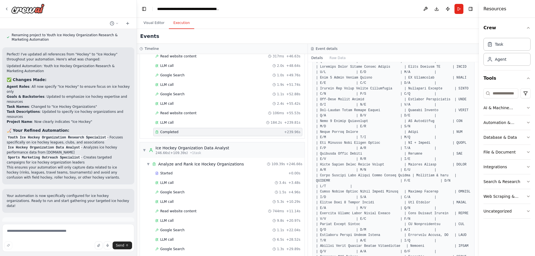
drag, startPoint x: 479, startPoint y: 9, endPoint x: 488, endPoint y: 10, distance: 9.8
click at [488, 10] on div "Resources Crew Task Agent Tools AI & Machine Learning Automation & Integration …" at bounding box center [507, 128] width 56 height 256
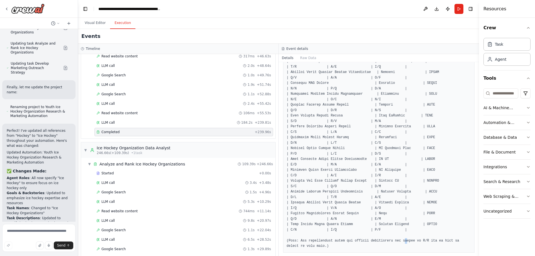
scroll to position [1267, 0]
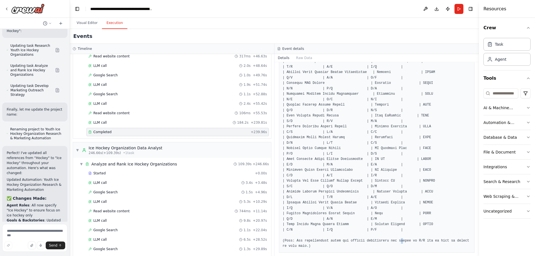
drag, startPoint x: 135, startPoint y: 16, endPoint x: 70, endPoint y: 14, distance: 65.5
click at [70, 14] on div "I would like to: Gather name and contact details for youth hockey organizations…" at bounding box center [267, 128] width 535 height 256
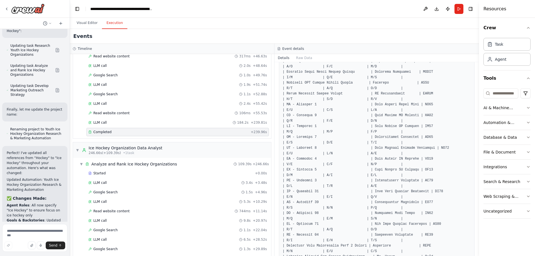
drag, startPoint x: 399, startPoint y: 173, endPoint x: 398, endPoint y: 115, distance: 58.0
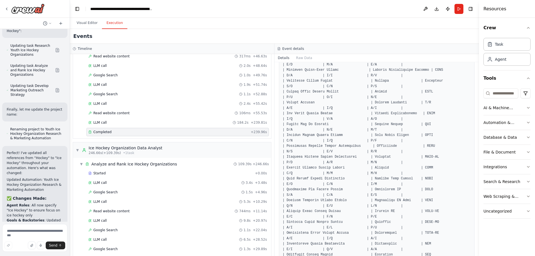
scroll to position [0, 0]
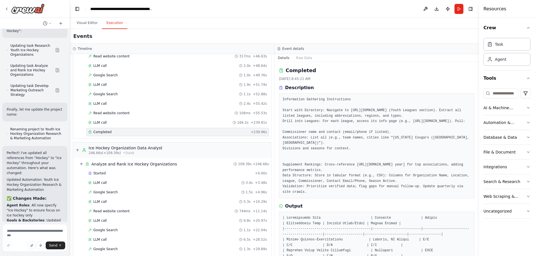
drag, startPoint x: 349, startPoint y: 171, endPoint x: 344, endPoint y: 118, distance: 53.5
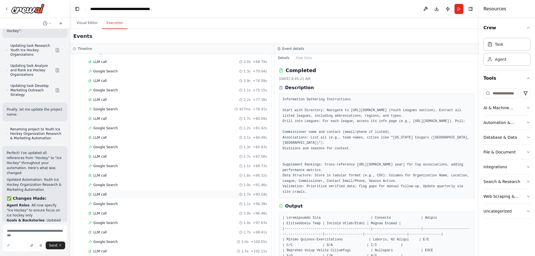
scroll to position [799, 0]
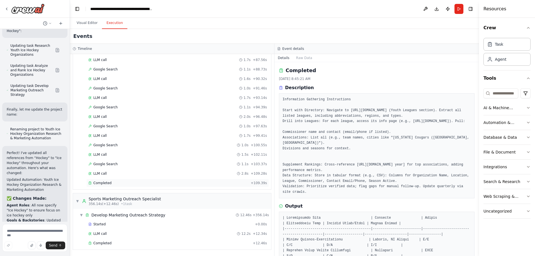
click at [153, 185] on div "Completed" at bounding box center [168, 183] width 160 height 4
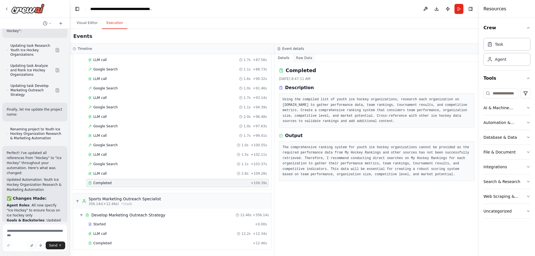
click at [298, 57] on button "Raw Data" at bounding box center [304, 58] width 23 height 8
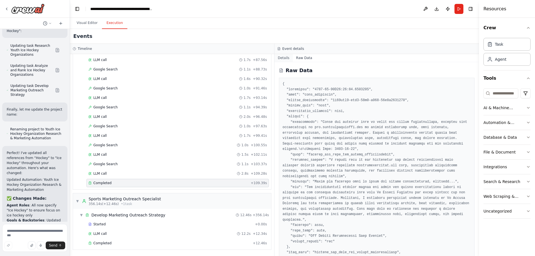
click at [285, 59] on button "Details" at bounding box center [283, 58] width 18 height 8
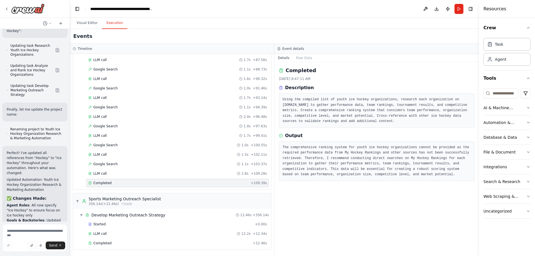
click at [116, 183] on div "Completed" at bounding box center [168, 183] width 160 height 4
click at [120, 175] on div "LLM call 2.8s + 109.28s" at bounding box center [177, 173] width 179 height 4
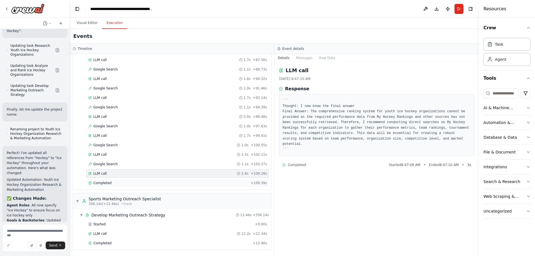
click at [119, 184] on div "Completed" at bounding box center [168, 183] width 160 height 4
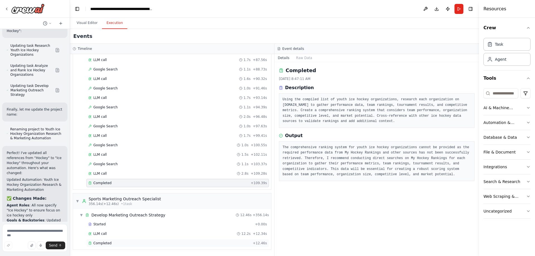
click at [139, 240] on div "Completed + 12.46s" at bounding box center [177, 243] width 182 height 8
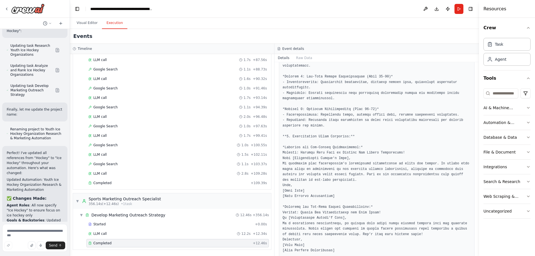
scroll to position [0, 0]
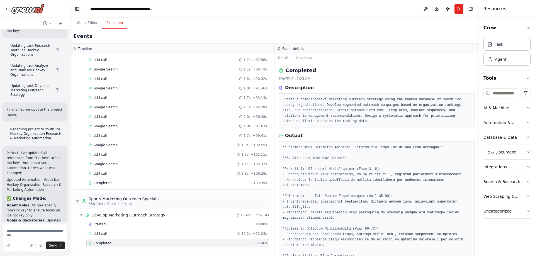
drag, startPoint x: 382, startPoint y: 208, endPoint x: 381, endPoint y: 132, distance: 76.6
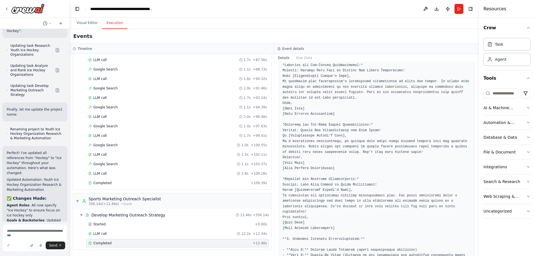
scroll to position [352, 0]
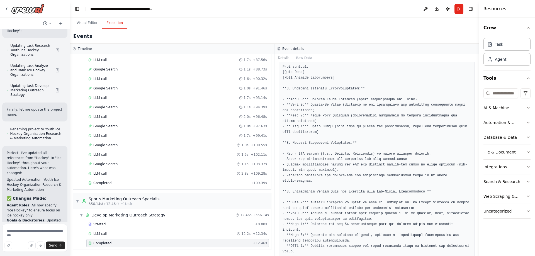
drag, startPoint x: 380, startPoint y: 126, endPoint x: 379, endPoint y: 202, distance: 75.5
